Goal: Task Accomplishment & Management: Use online tool/utility

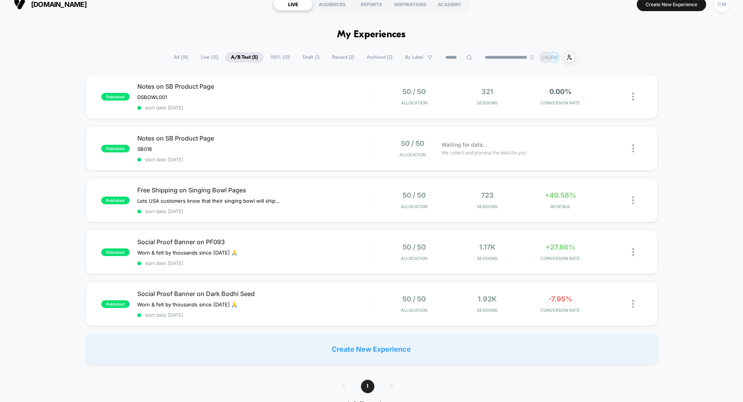
scroll to position [13, 0]
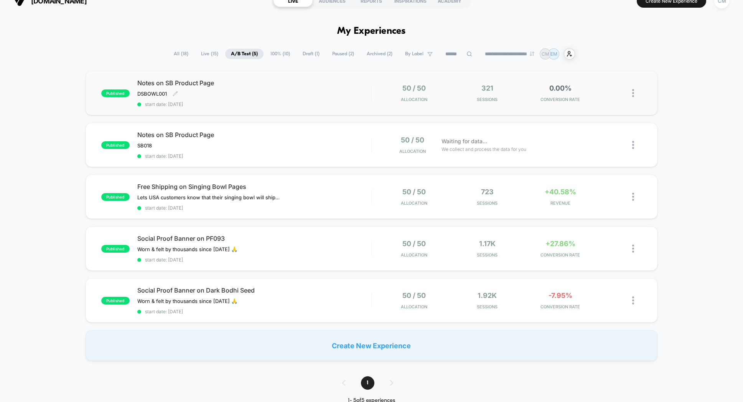
click at [295, 89] on div "Notes on SB Product Page DSBOWL001 Click to edit experience details DSBOWL001 s…" at bounding box center [254, 93] width 234 height 28
